Goal: Information Seeking & Learning: Find specific page/section

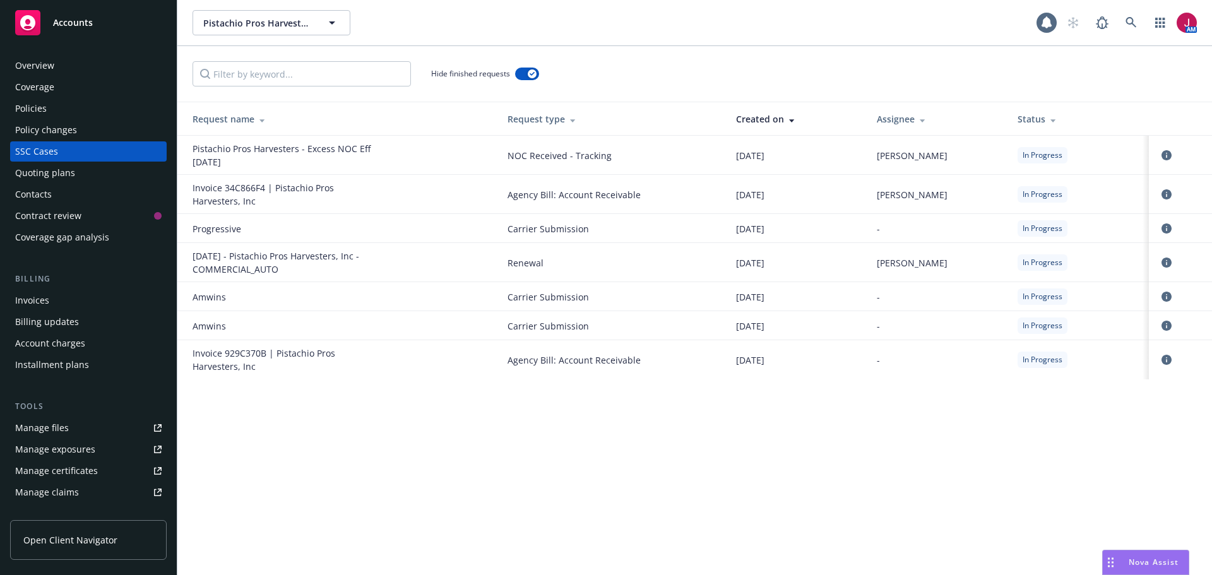
drag, startPoint x: 72, startPoint y: 300, endPoint x: 118, endPoint y: 282, distance: 49.4
click at [72, 299] on div "Invoices" at bounding box center [88, 300] width 146 height 20
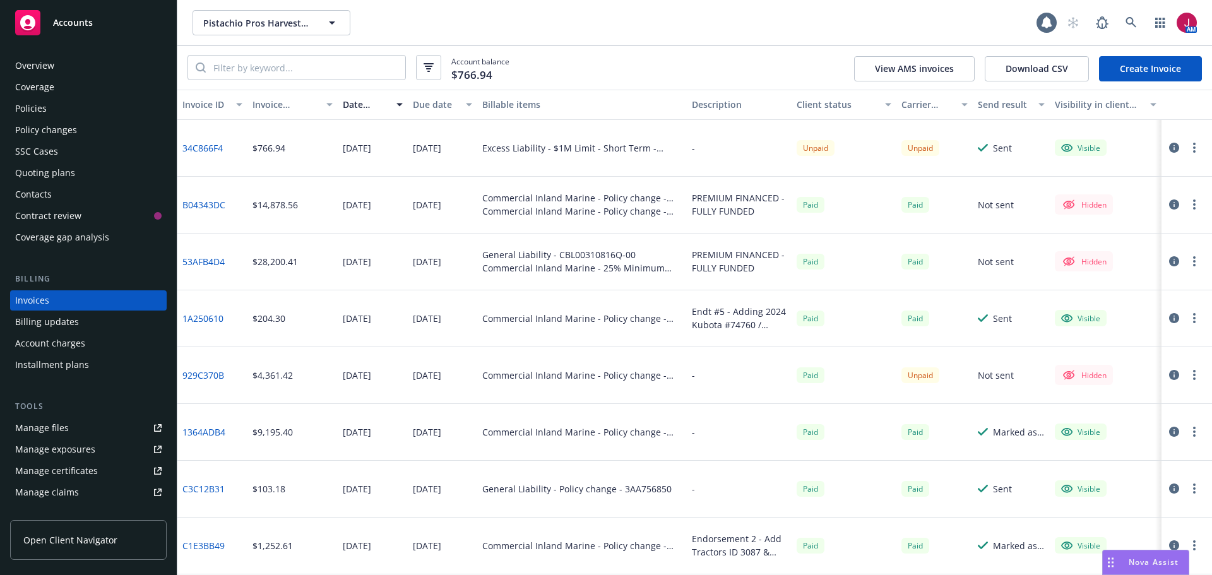
click at [1187, 151] on button "button" at bounding box center [1194, 147] width 15 height 15
click at [1107, 226] on link "Copy invoice URL" at bounding box center [1111, 224] width 161 height 25
click at [1169, 148] on icon "button" at bounding box center [1174, 148] width 10 height 10
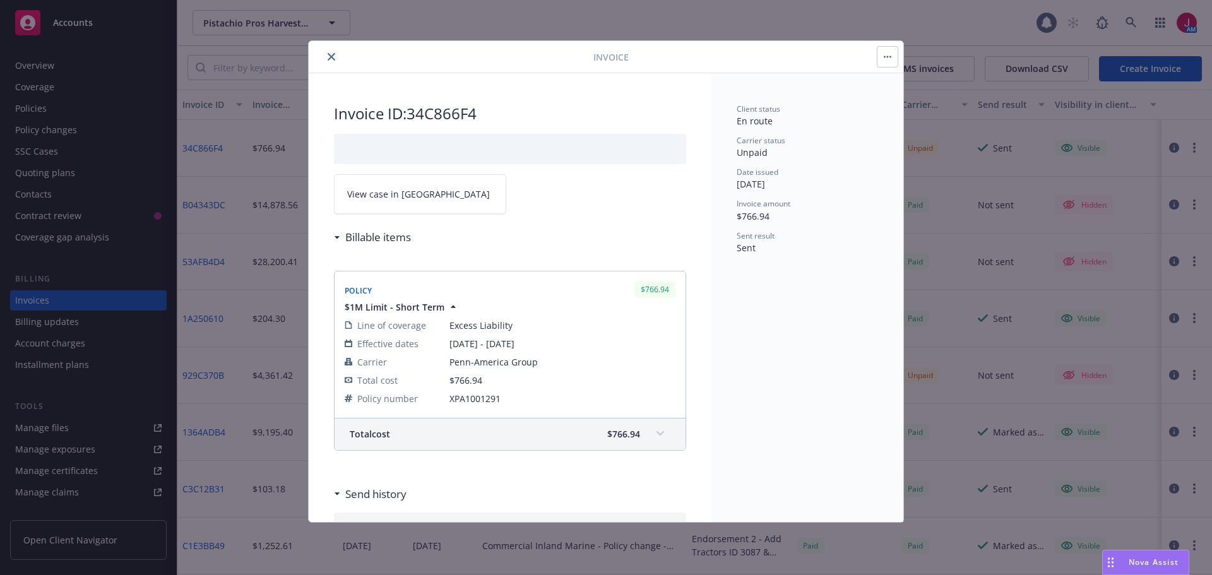
click at [429, 186] on link "View case in SSC" at bounding box center [420, 194] width 172 height 40
click at [331, 56] on icon "close" at bounding box center [332, 57] width 8 height 8
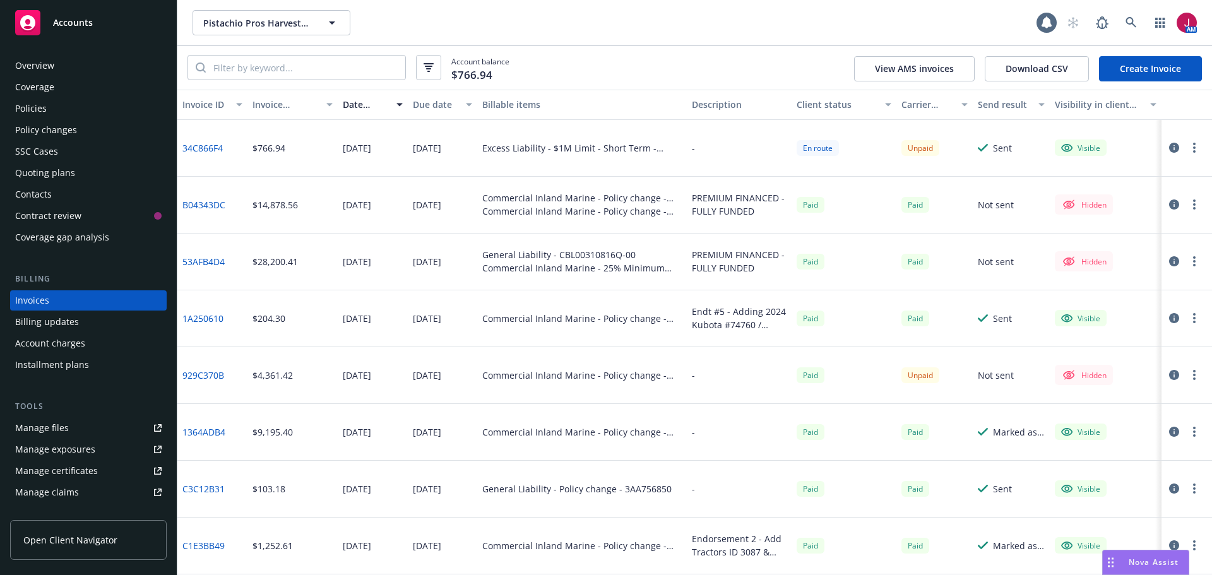
click at [79, 102] on div "Policies" at bounding box center [88, 108] width 146 height 20
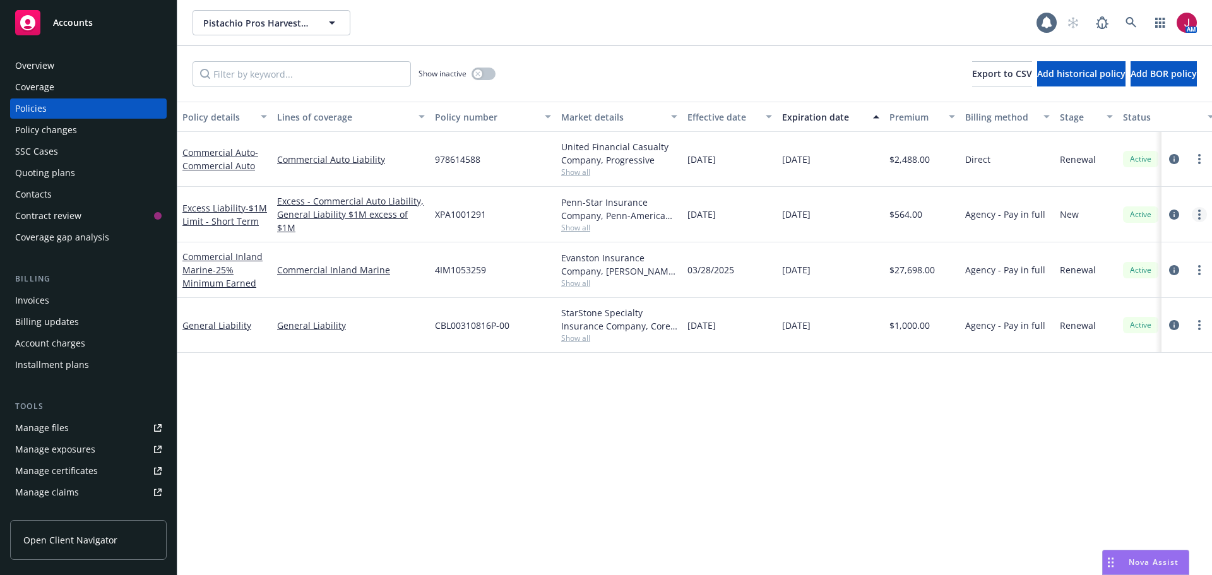
click at [1202, 215] on link "more" at bounding box center [1199, 214] width 15 height 15
click at [1108, 395] on link "Copy logging email" at bounding box center [1132, 391] width 148 height 25
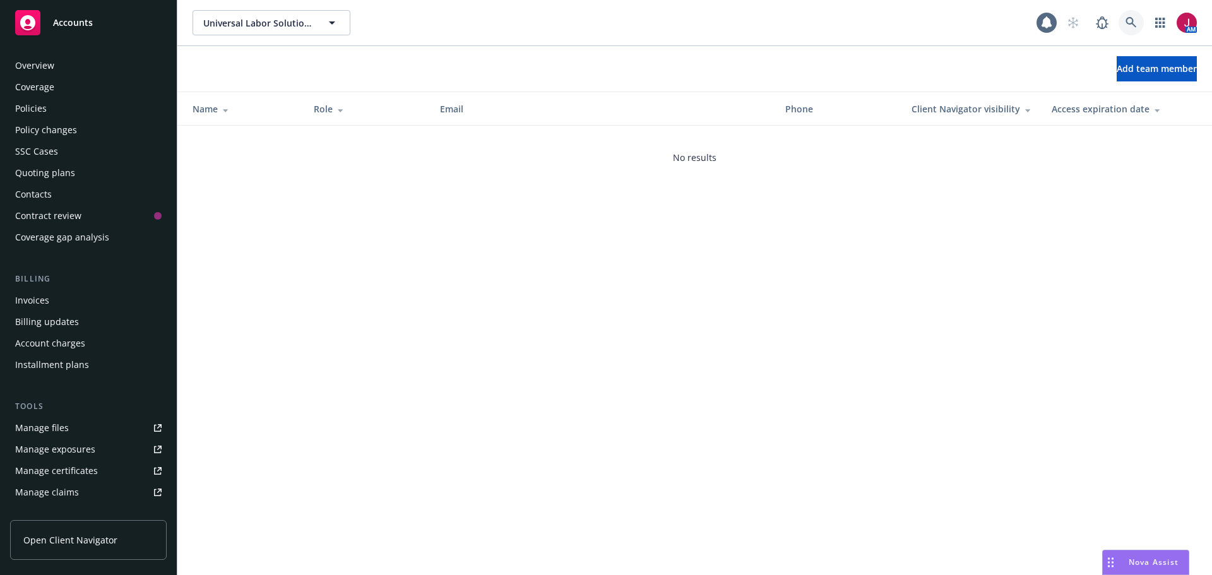
scroll to position [248, 0]
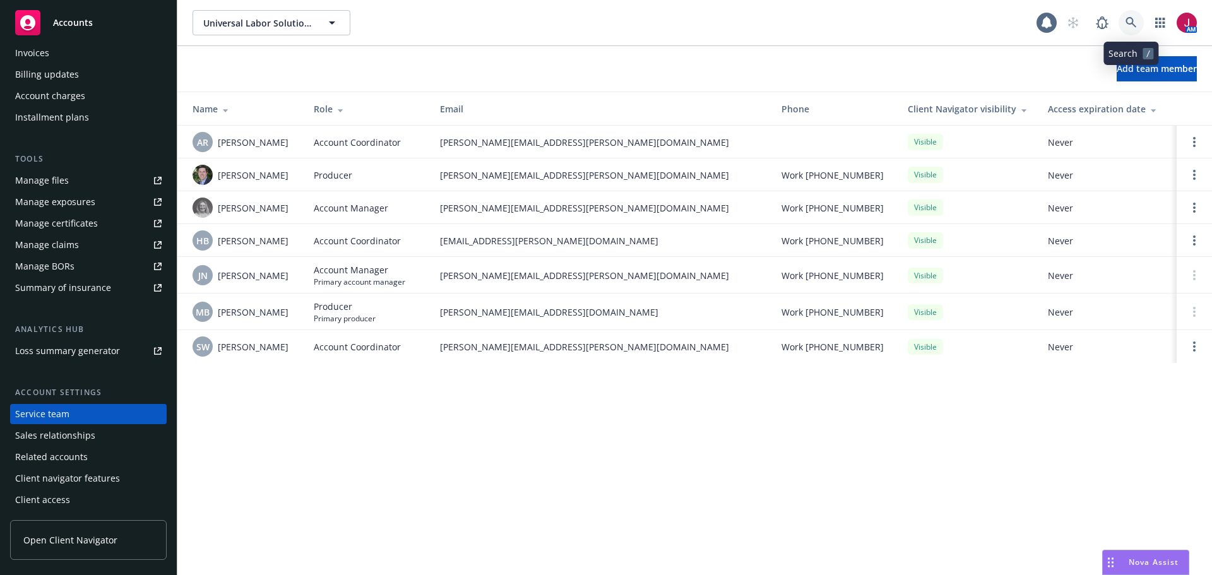
click at [1130, 25] on icon at bounding box center [1131, 22] width 11 height 11
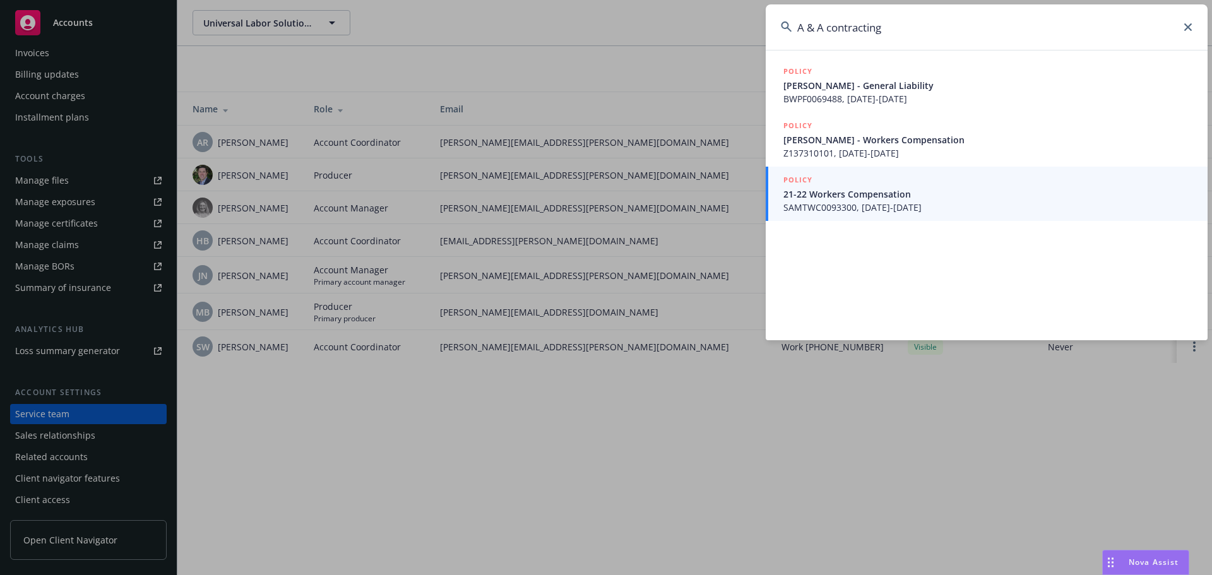
drag, startPoint x: 927, startPoint y: 23, endPoint x: 713, endPoint y: 21, distance: 213.4
click at [713, 21] on div "A & A contracting POLICY Ana Carranza - General Liability BWPF0069488, 10/06/20…" at bounding box center [606, 287] width 1212 height 575
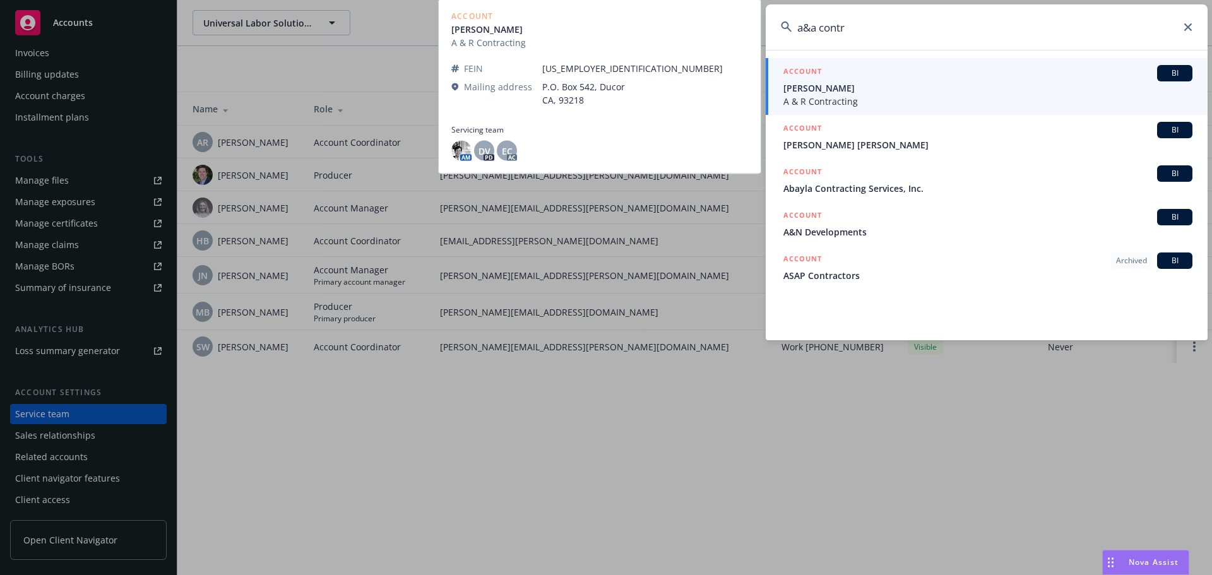
type input "a&a contr"
click at [866, 94] on span "Ana Carranza" at bounding box center [988, 87] width 409 height 13
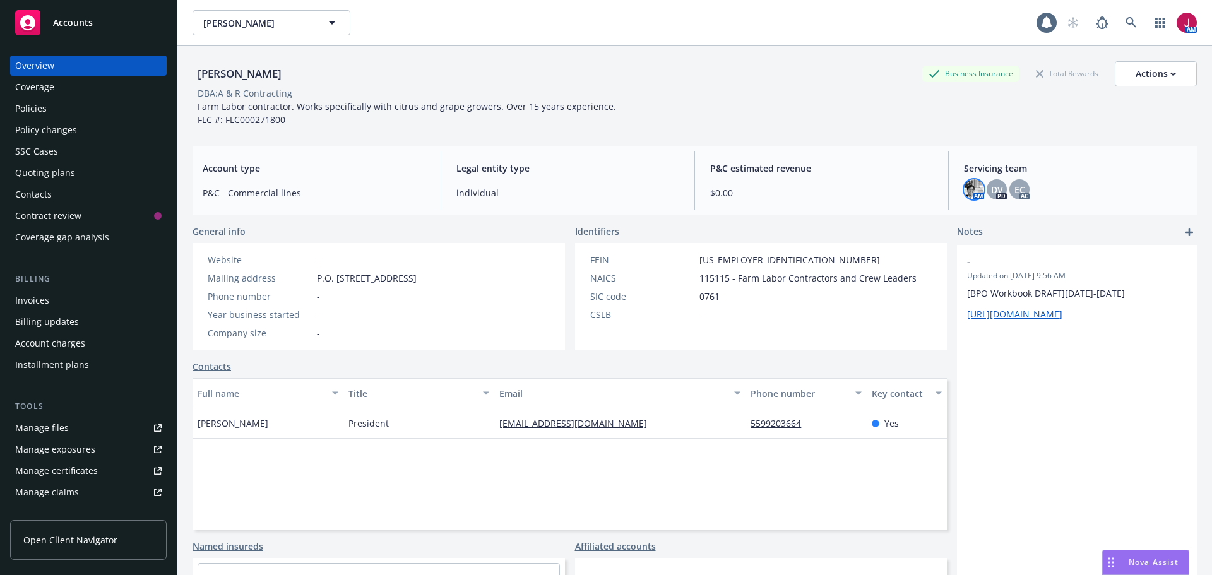
click at [965, 195] on img at bounding box center [974, 189] width 20 height 20
click at [993, 188] on span "DV" at bounding box center [997, 189] width 12 height 13
click at [1015, 192] on span "EC" at bounding box center [1020, 189] width 11 height 13
click at [21, 114] on div "Policies" at bounding box center [31, 108] width 32 height 20
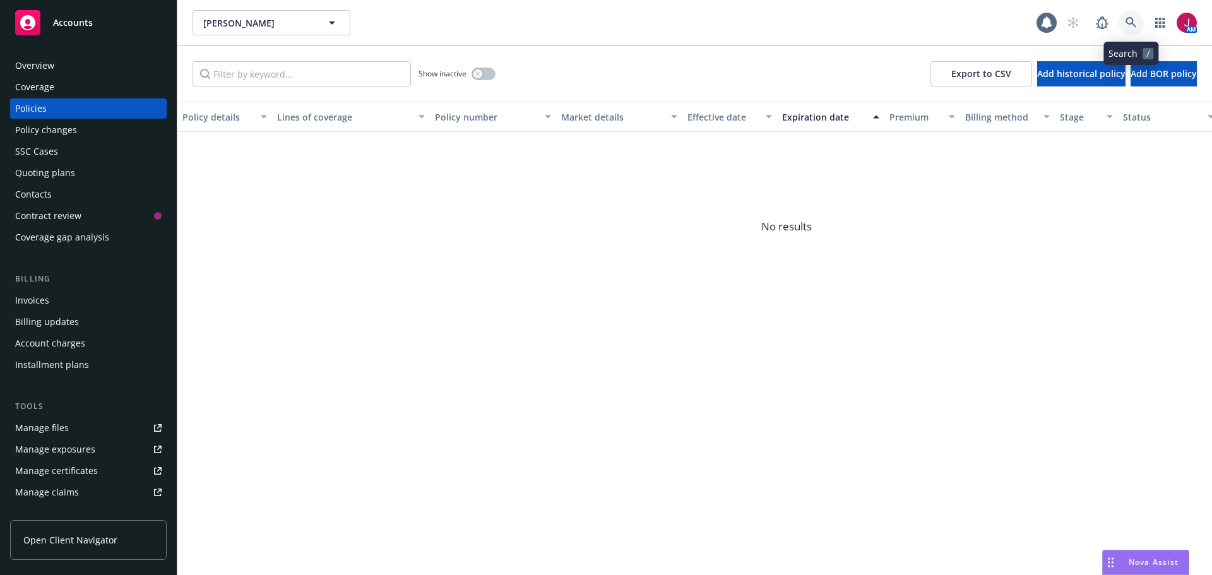
click at [1134, 21] on icon at bounding box center [1131, 22] width 11 height 11
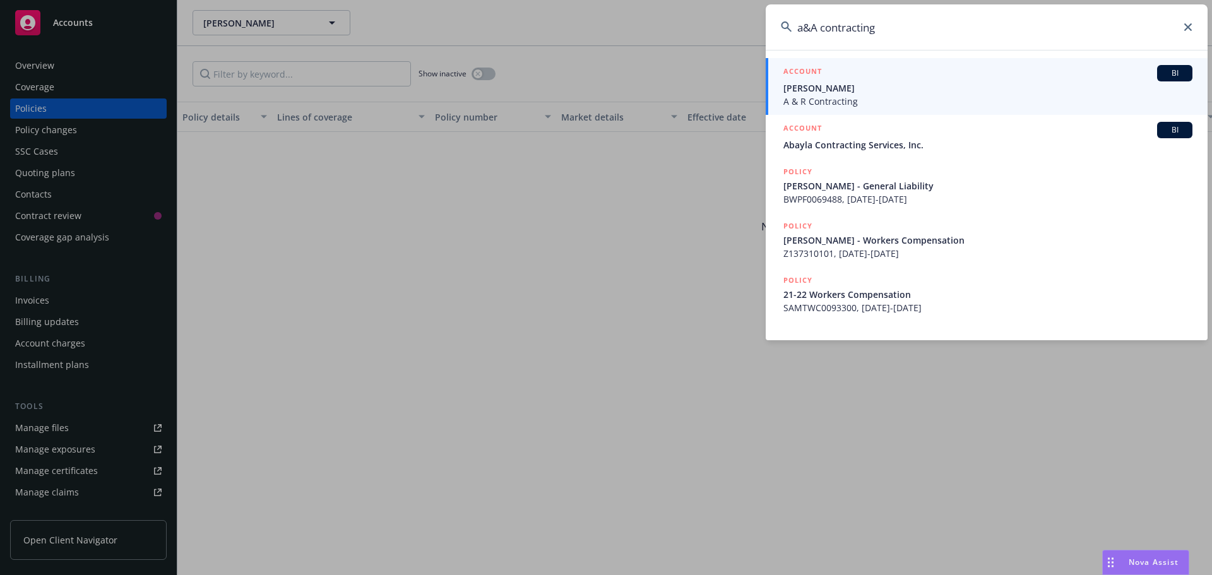
drag, startPoint x: 928, startPoint y: 30, endPoint x: 596, endPoint y: 28, distance: 332.1
click at [600, 30] on div "a&A contracting ACCOUNT BI Ana Carranza A & R Contracting ACCOUNT BI Abayla Con…" at bounding box center [606, 287] width 1212 height 575
paste input "SAMTWC1078400"
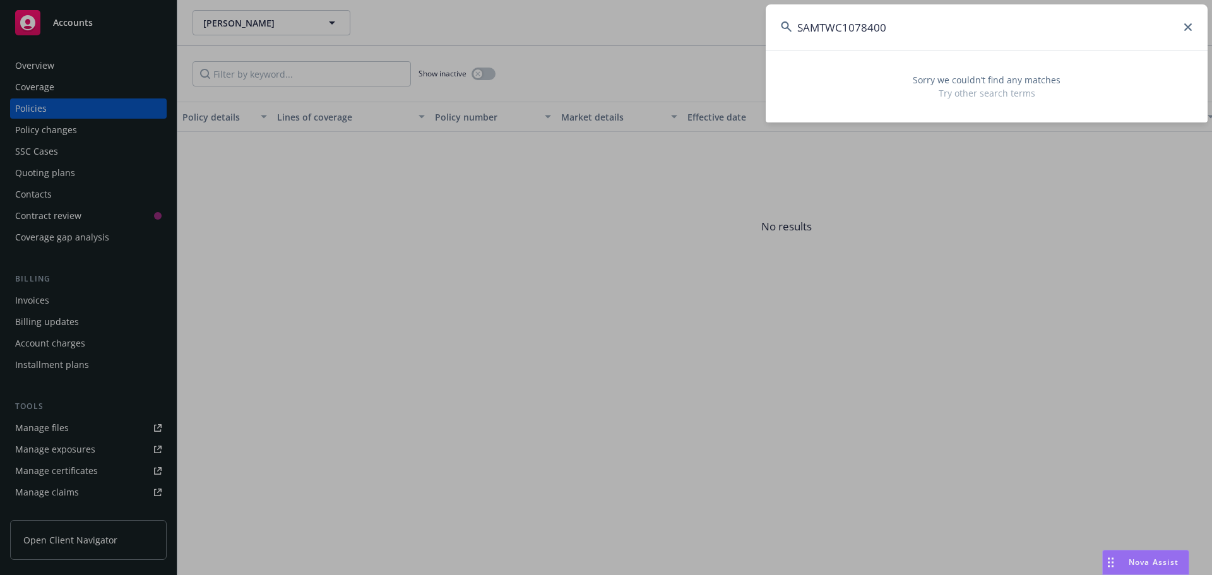
type input "SAMTWC1078400"
click at [1188, 29] on icon at bounding box center [1188, 27] width 8 height 8
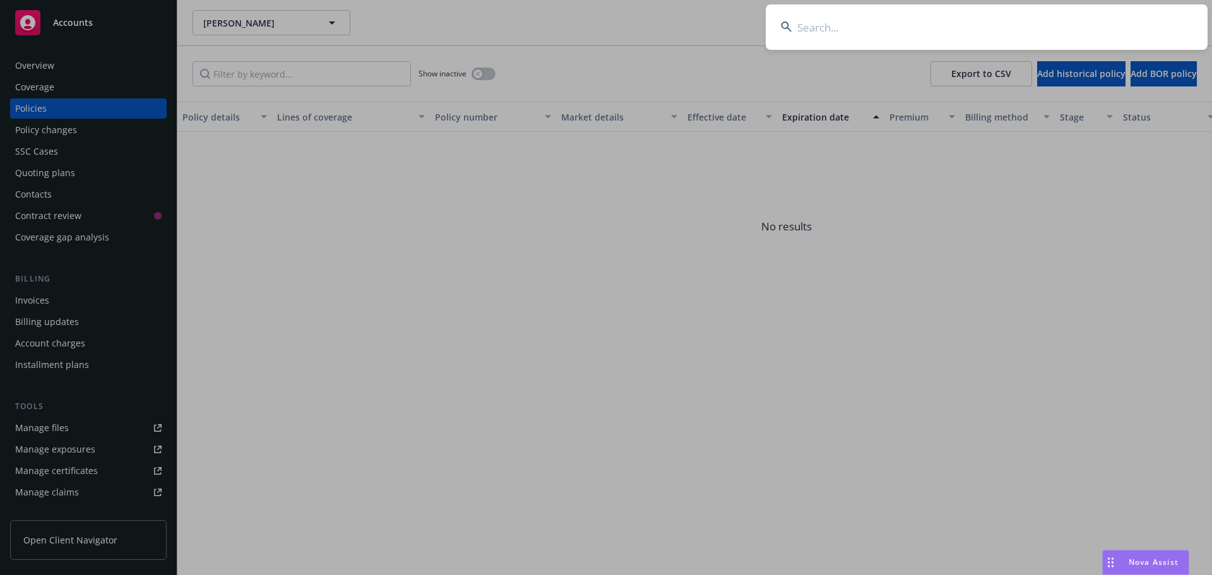
click at [833, 28] on input at bounding box center [987, 26] width 442 height 45
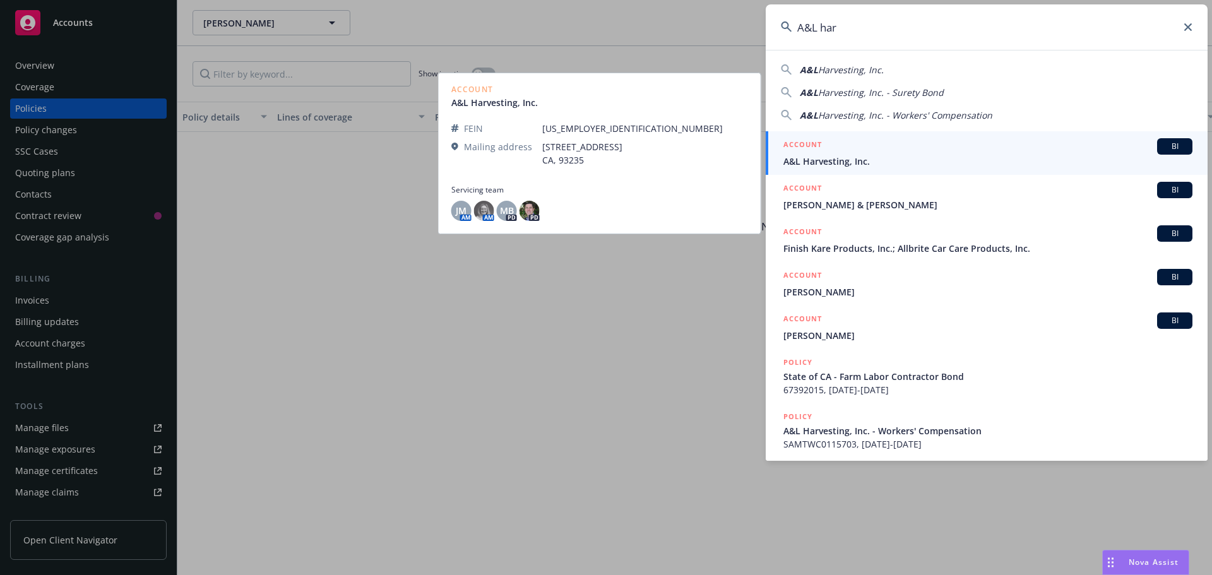
type input "A&L har"
click at [886, 158] on span "A&L Harvesting, Inc." at bounding box center [988, 161] width 409 height 13
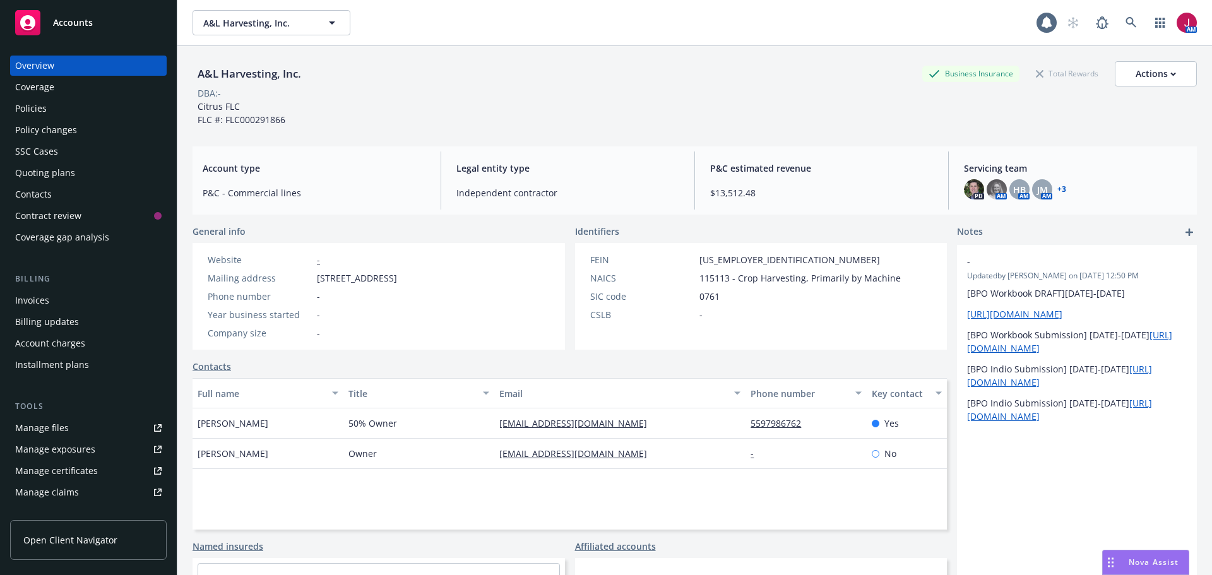
click at [82, 117] on div "Policies" at bounding box center [88, 108] width 146 height 20
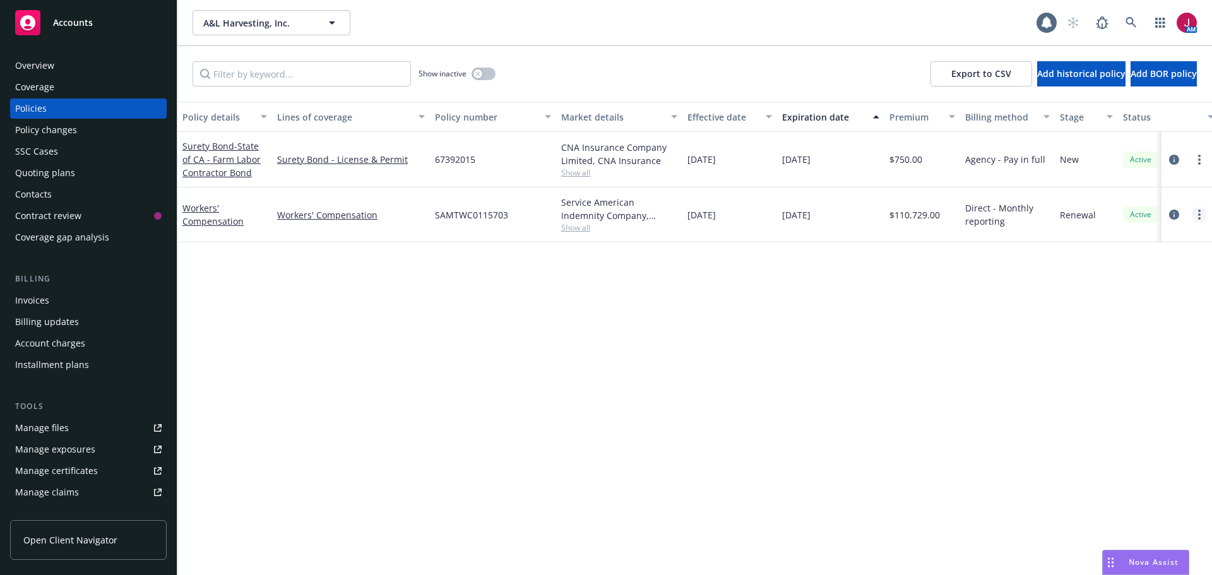
click at [1205, 213] on link "more" at bounding box center [1199, 214] width 15 height 15
click at [1110, 399] on link "Copy logging email" at bounding box center [1132, 391] width 148 height 25
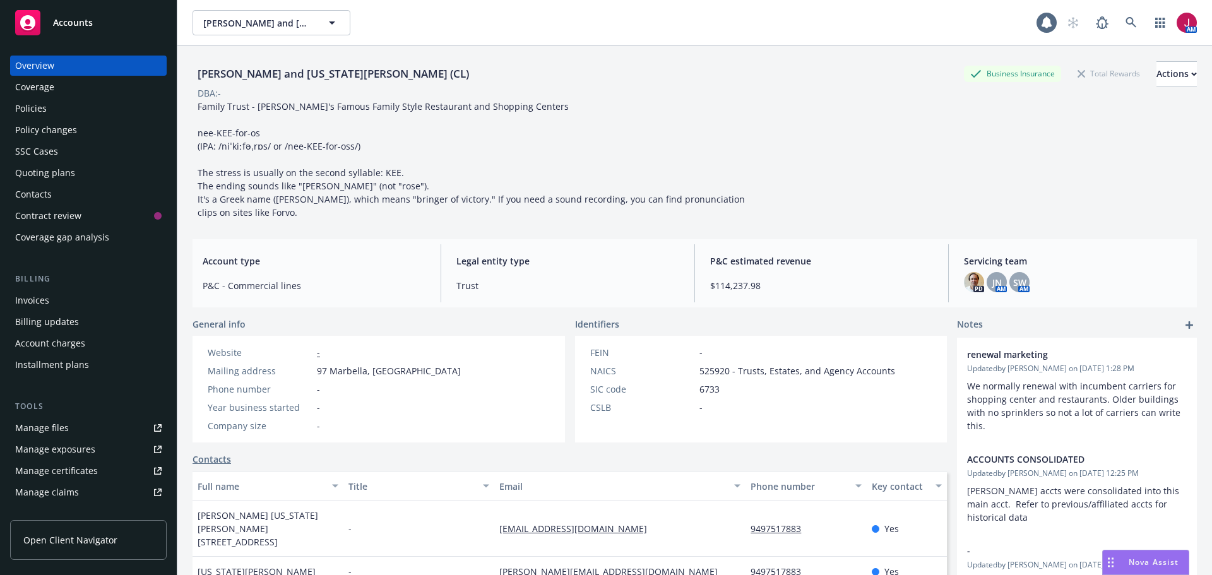
click at [62, 114] on div "Policies" at bounding box center [88, 108] width 146 height 20
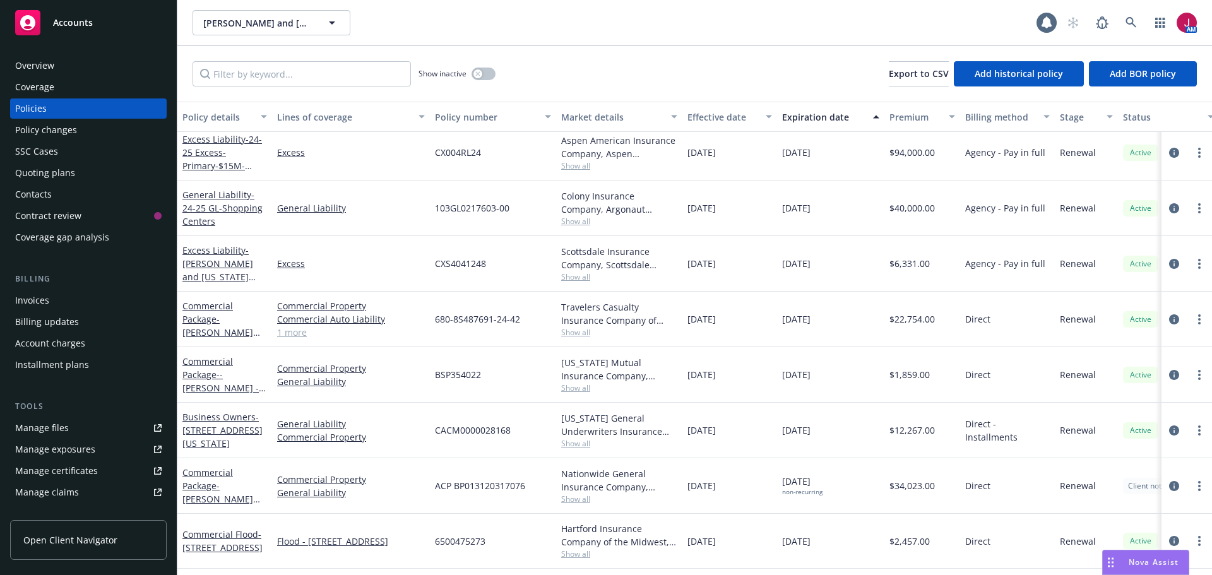
scroll to position [210, 0]
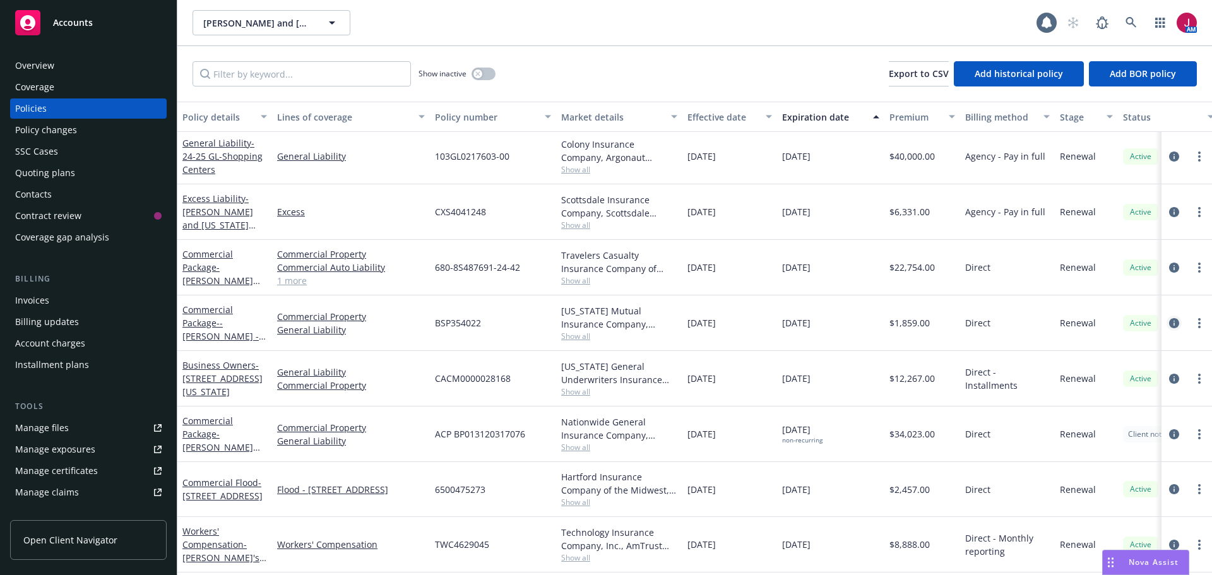
click at [1169, 326] on icon "circleInformation" at bounding box center [1174, 323] width 10 height 10
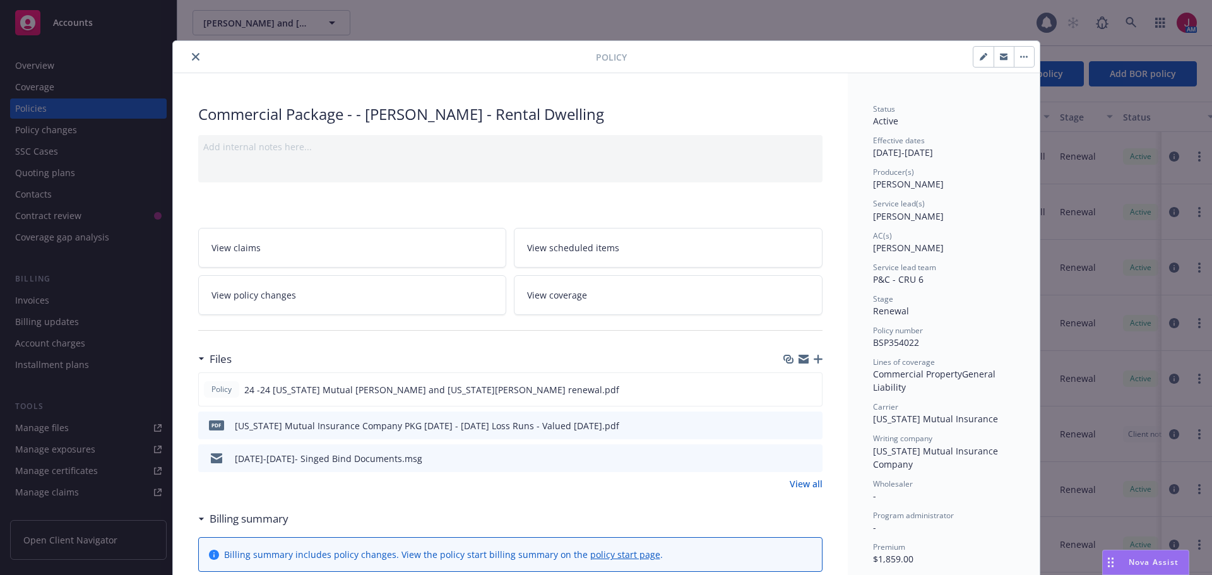
click at [806, 456] on icon "preview file" at bounding box center [810, 457] width 11 height 9
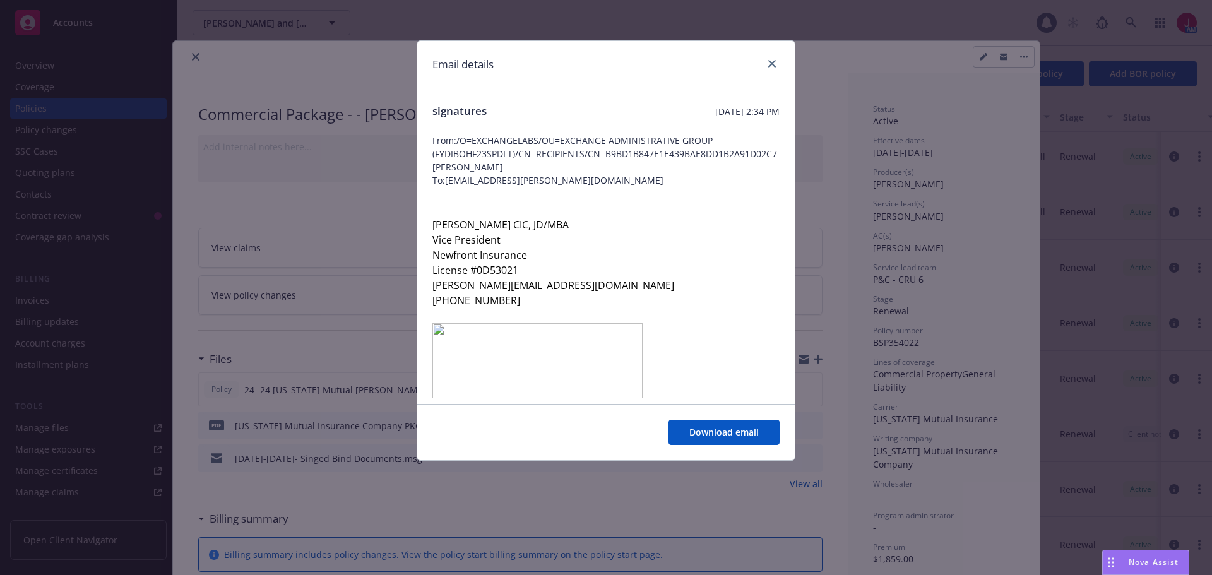
scroll to position [23, 0]
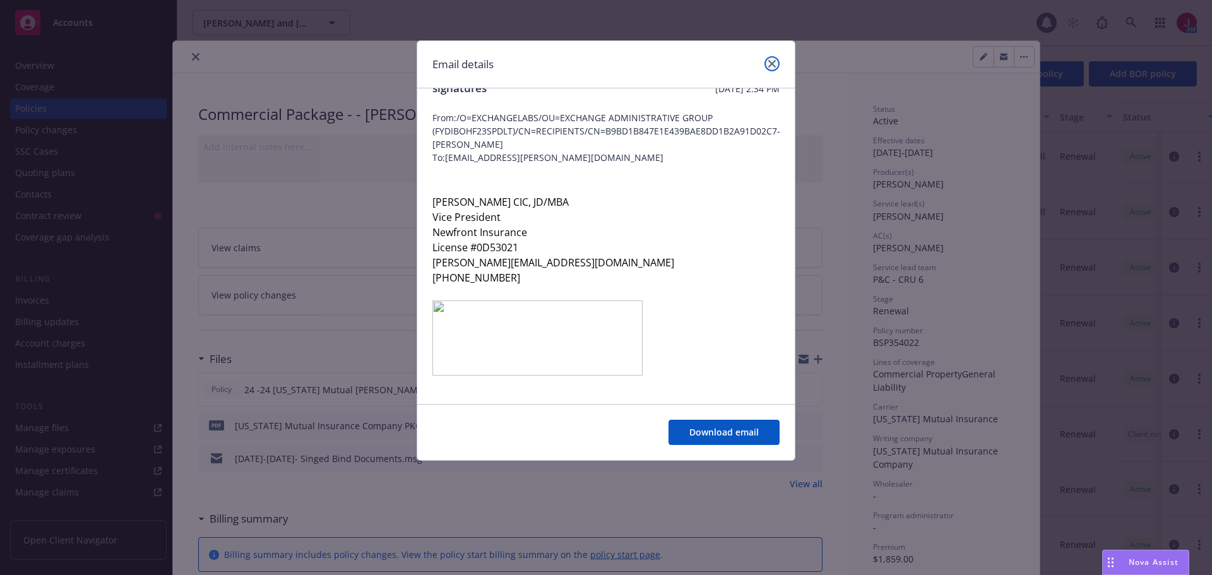
click at [770, 65] on icon "close" at bounding box center [772, 64] width 8 height 8
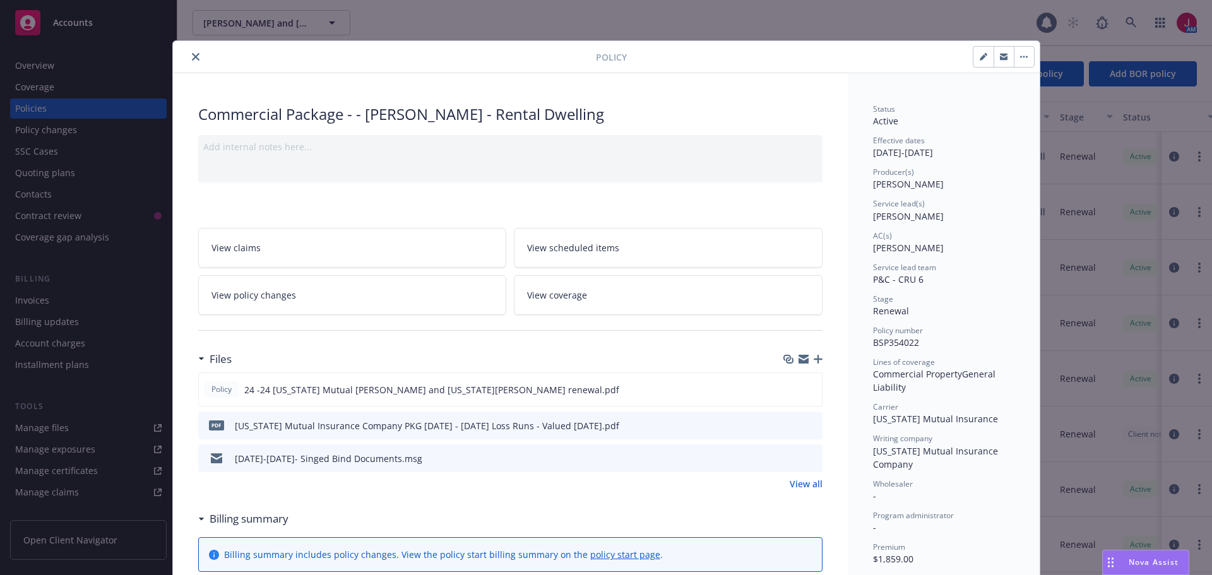
click at [192, 54] on icon "close" at bounding box center [196, 57] width 8 height 8
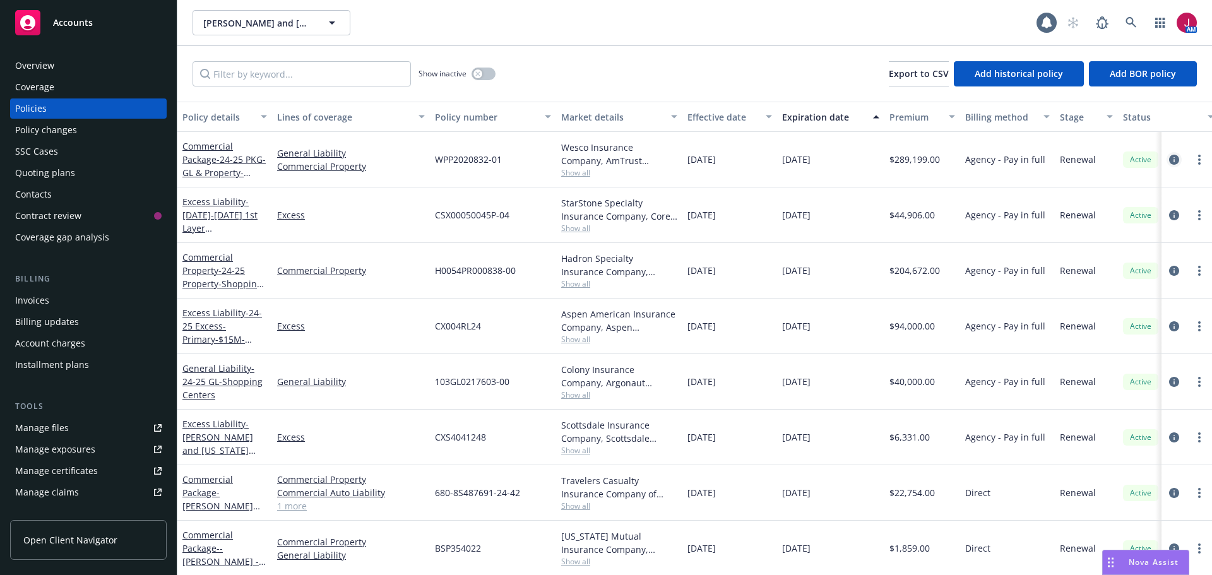
click at [1167, 157] on link "circleInformation" at bounding box center [1174, 159] width 15 height 15
click at [1165, 157] on div "Nikiforos and Georgia Valaskantjis (CL) Nikiforos and Georgia Valaskantjis (CL)…" at bounding box center [694, 287] width 1035 height 575
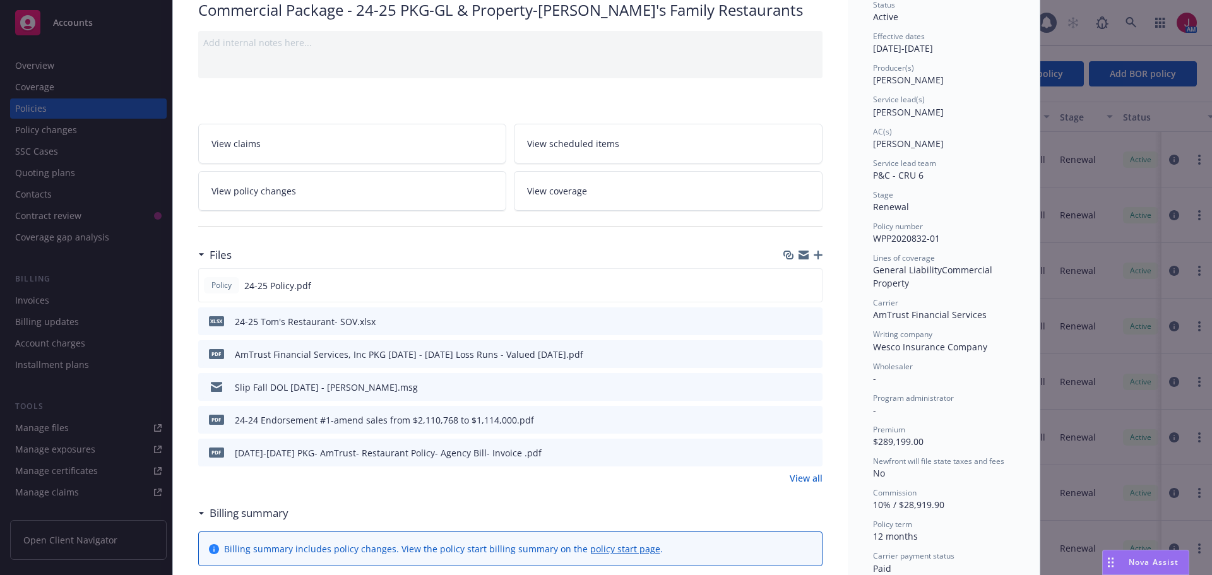
scroll to position [105, 0]
click at [407, 256] on div "Files" at bounding box center [510, 254] width 624 height 27
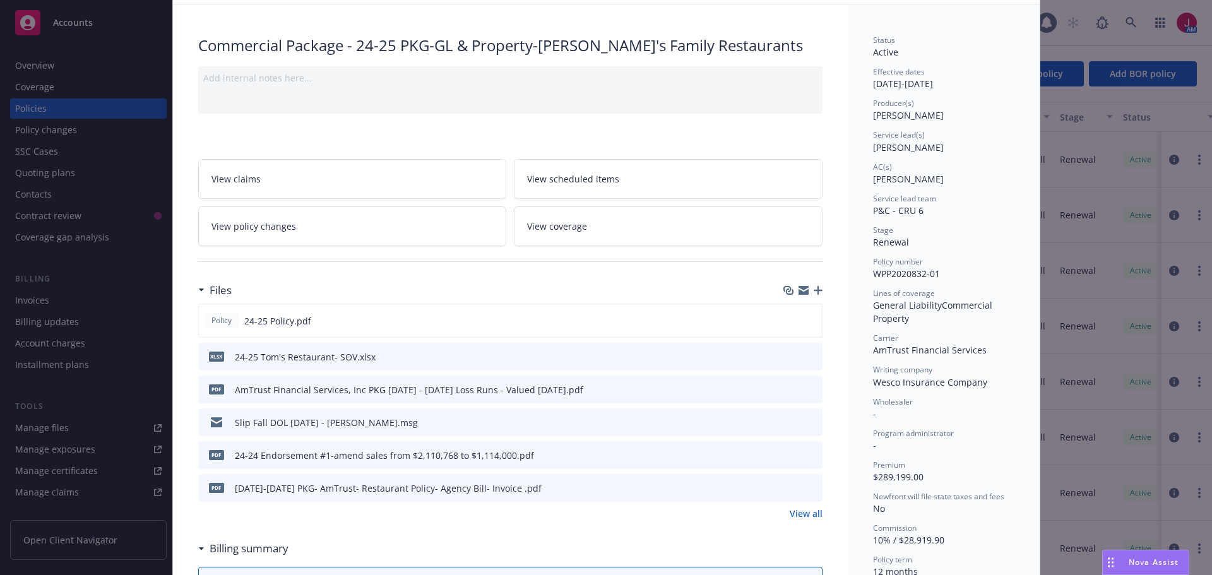
scroll to position [0, 0]
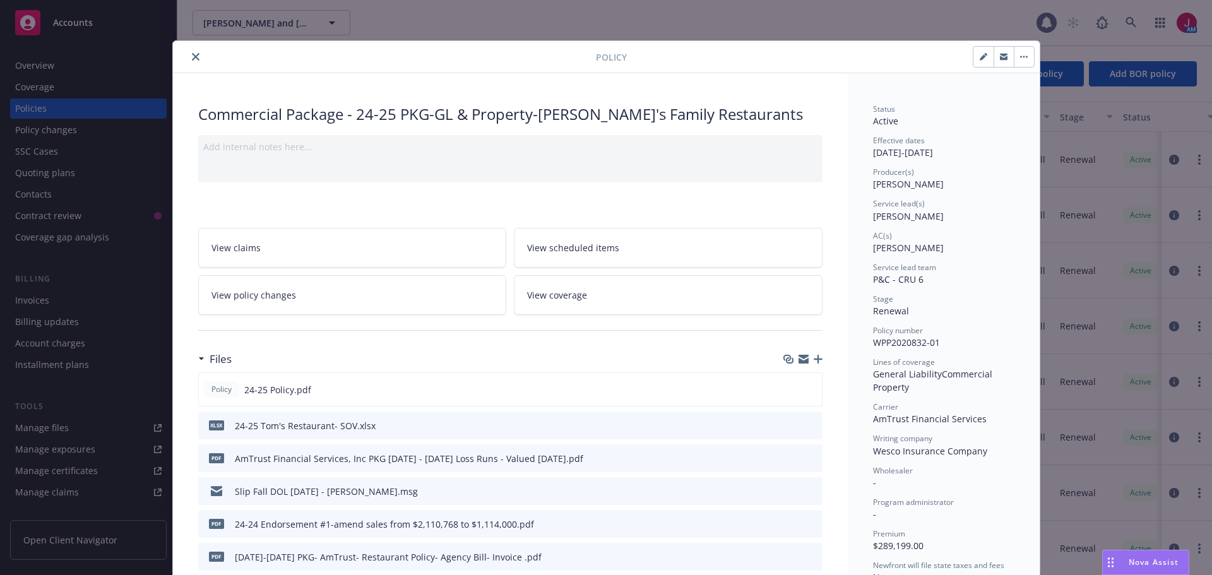
click at [193, 57] on icon "close" at bounding box center [196, 57] width 8 height 8
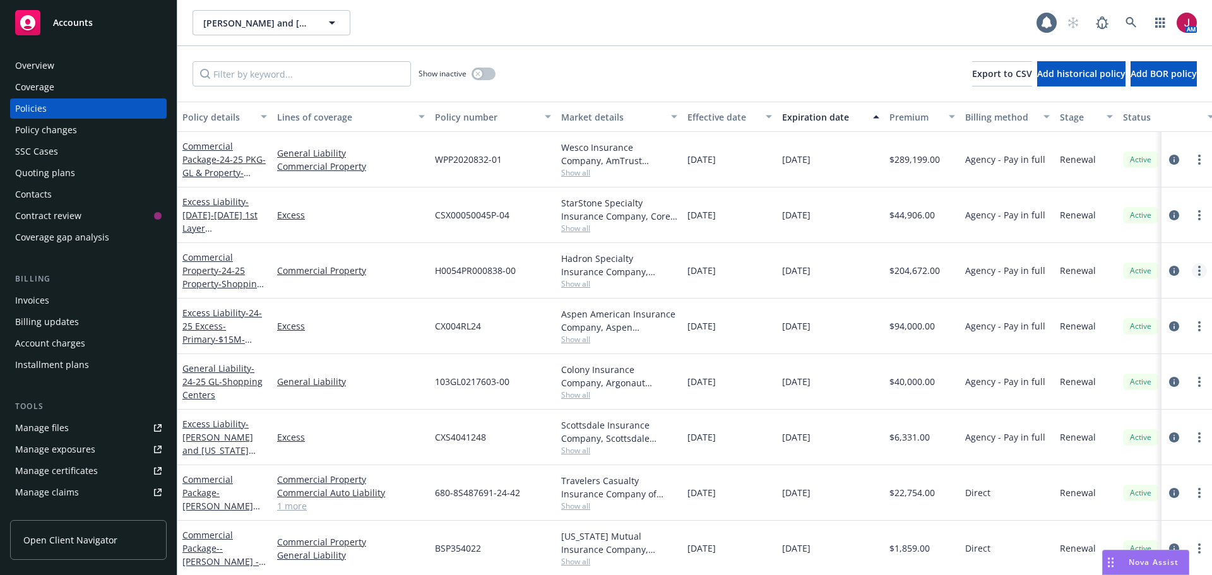
click at [1198, 268] on icon "more" at bounding box center [1199, 271] width 3 height 10
click at [1083, 450] on link "Copy logging email" at bounding box center [1123, 448] width 148 height 25
click at [1127, 24] on icon at bounding box center [1131, 22] width 11 height 11
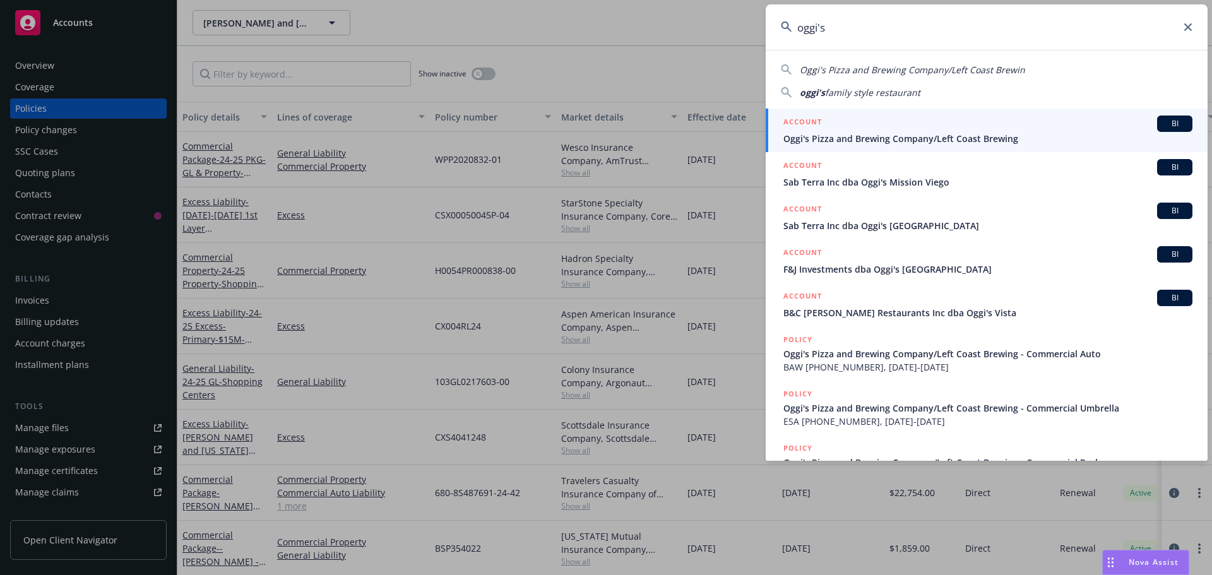
type input "oggi's"
click at [1060, 133] on span "Oggi's Pizza and Brewing Company/Left Coast Brewing" at bounding box center [988, 138] width 409 height 13
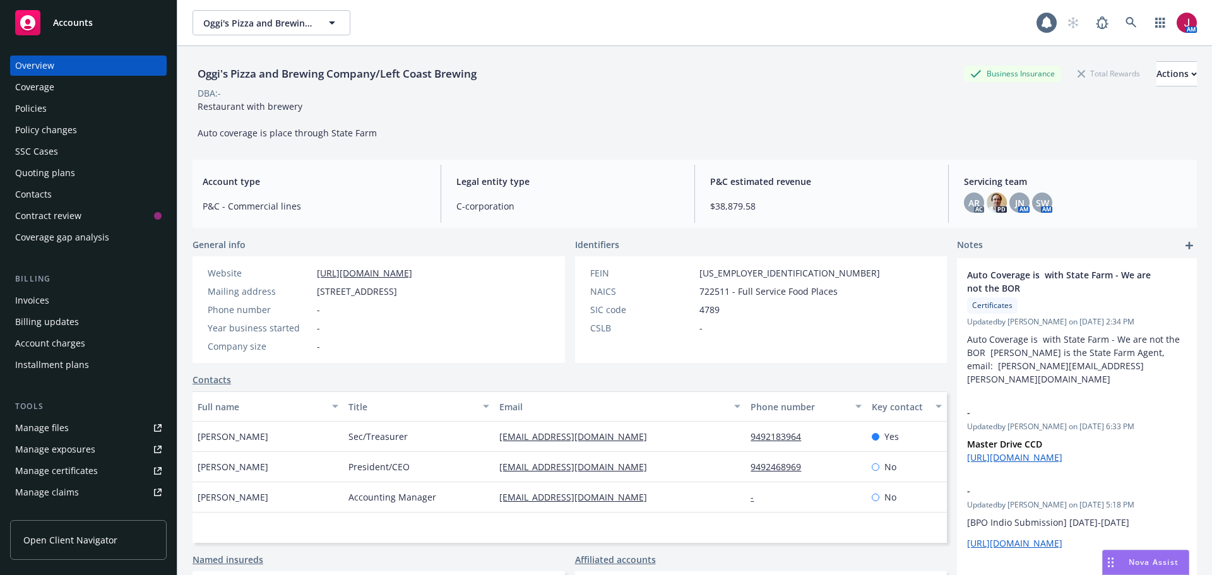
click at [80, 130] on div "Policy changes" at bounding box center [88, 130] width 146 height 20
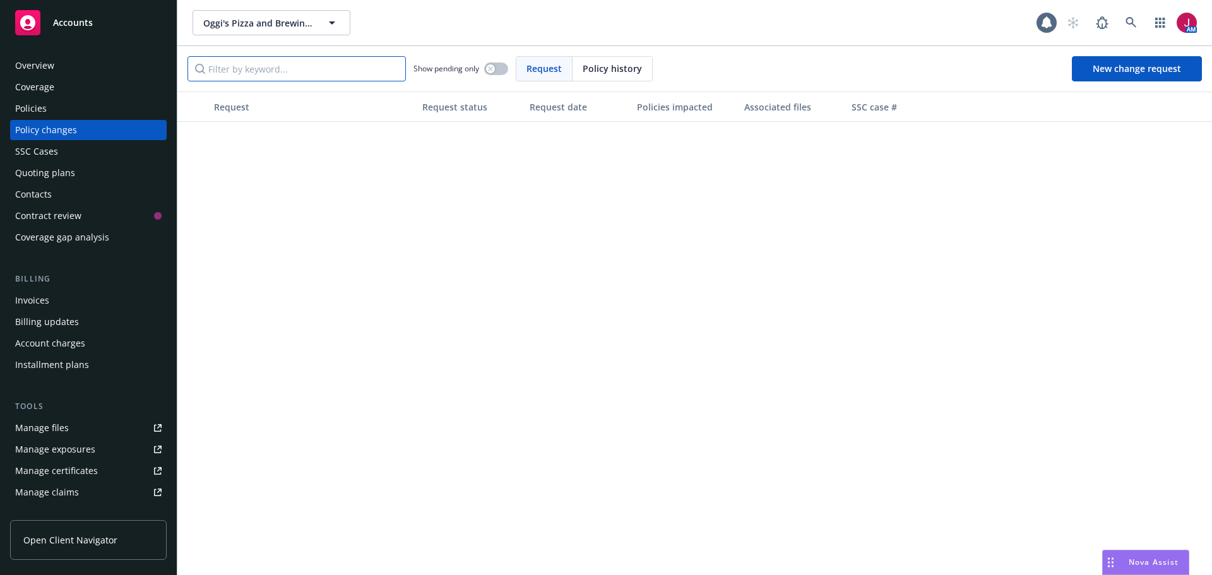
click at [331, 67] on input "Filter by keyword..." at bounding box center [297, 68] width 218 height 25
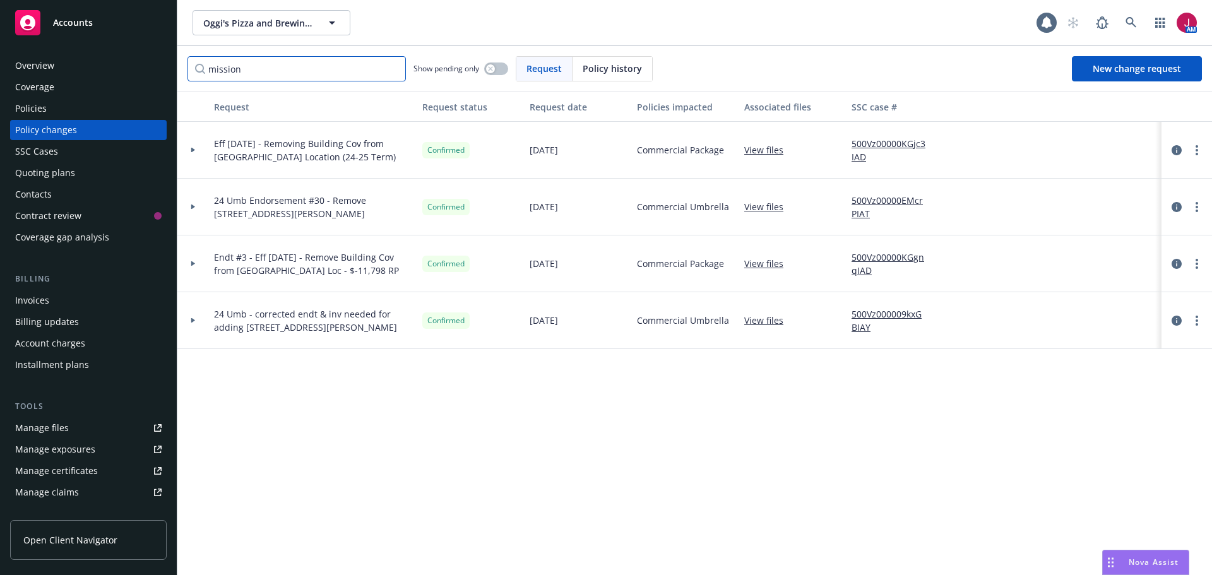
type input "mission"
click at [69, 68] on div "Overview" at bounding box center [88, 66] width 146 height 20
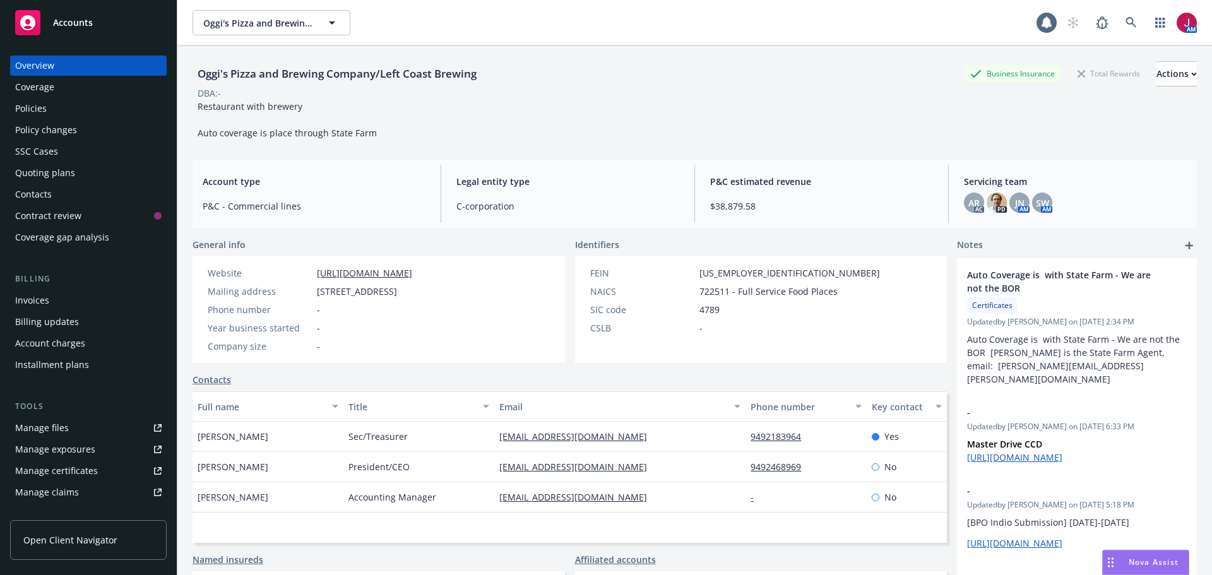
click at [75, 105] on div "Policies" at bounding box center [88, 108] width 146 height 20
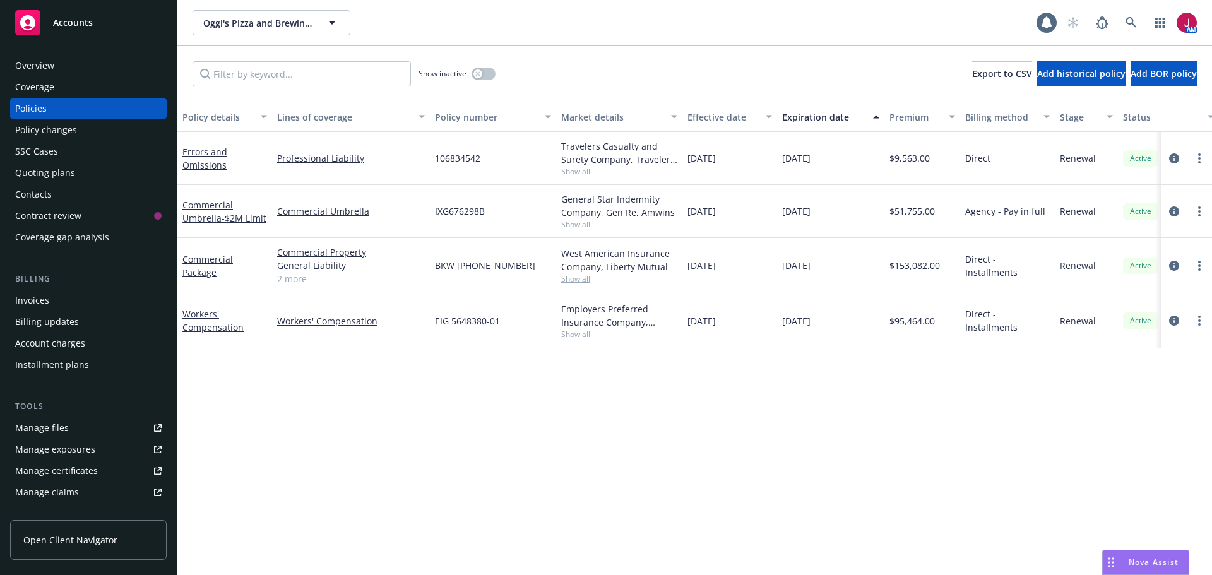
click at [62, 130] on div "Policy changes" at bounding box center [46, 130] width 62 height 20
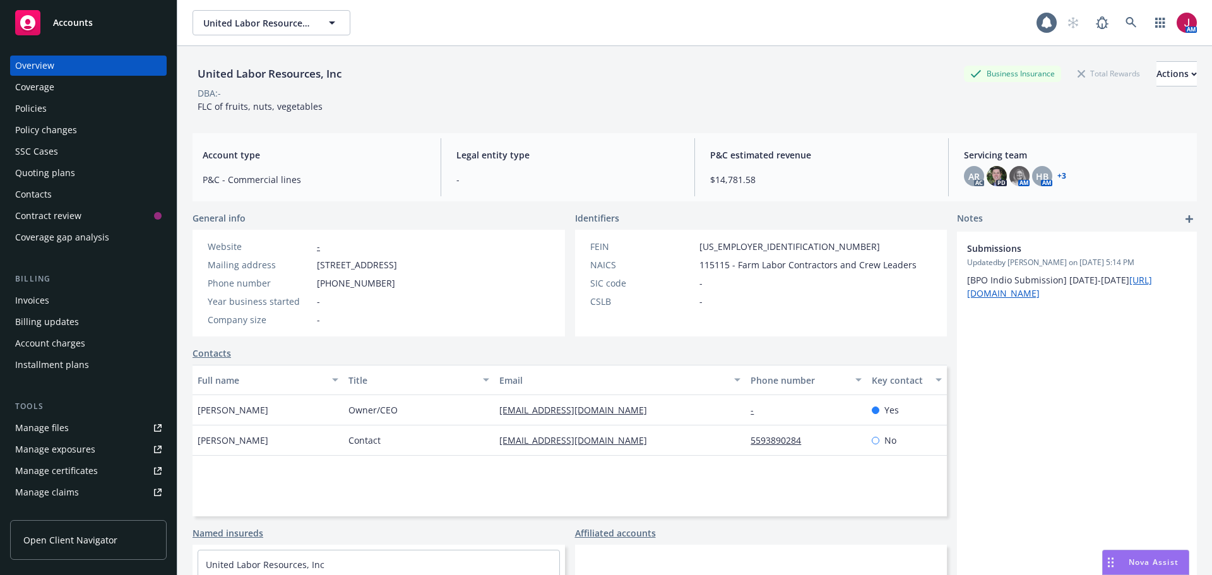
click at [73, 169] on div "Quoting plans" at bounding box center [45, 173] width 60 height 20
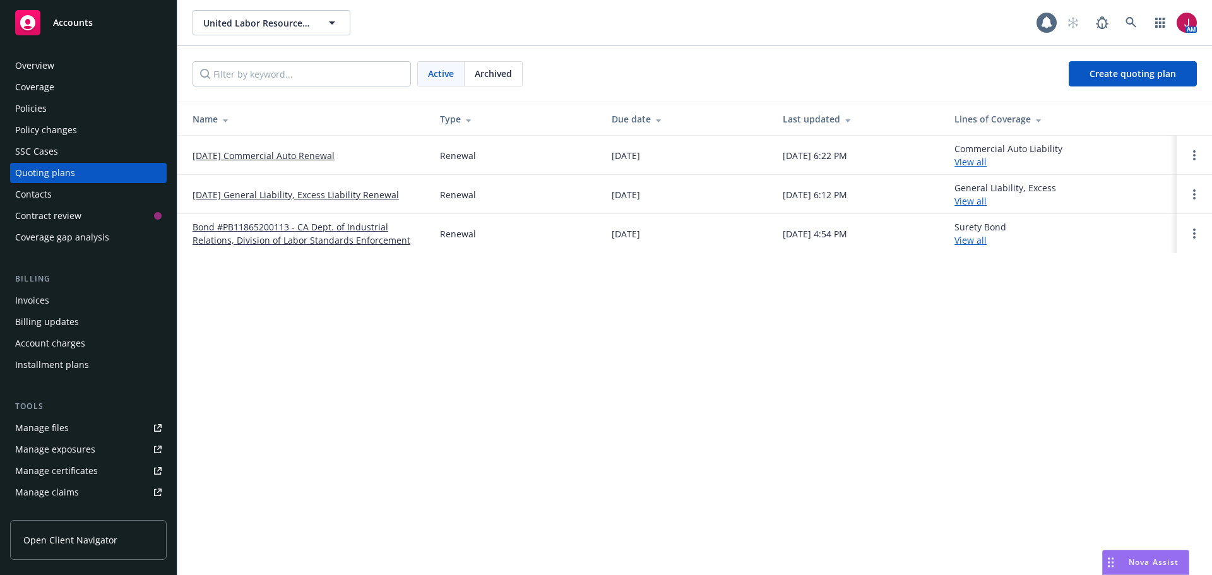
click at [54, 102] on div "Policies" at bounding box center [88, 108] width 146 height 20
